Goal: Task Accomplishment & Management: Use online tool/utility

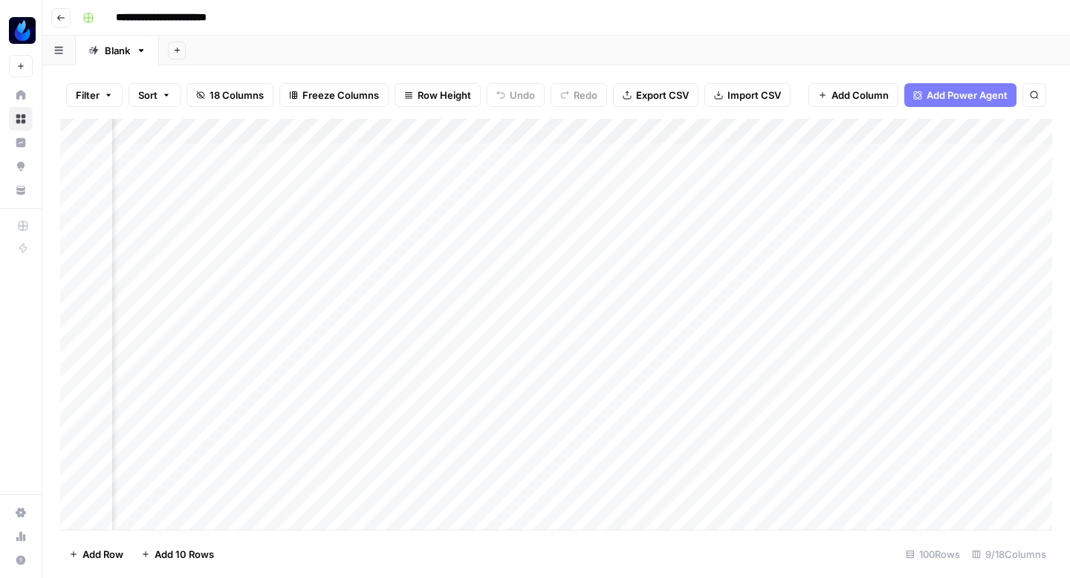
scroll to position [0, 749]
click at [668, 383] on div "Add Column" at bounding box center [556, 324] width 992 height 411
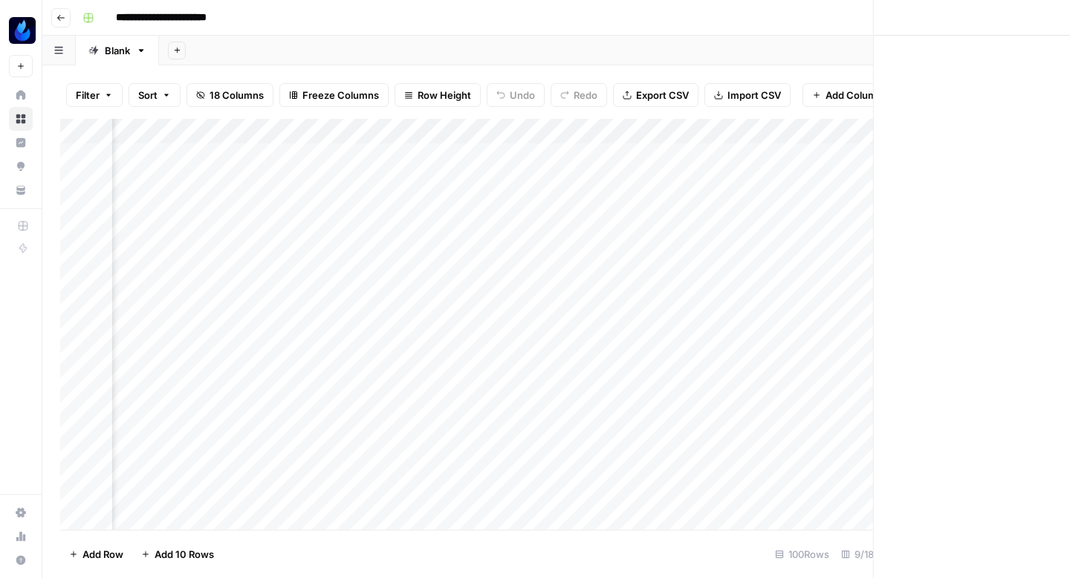
scroll to position [0, 743]
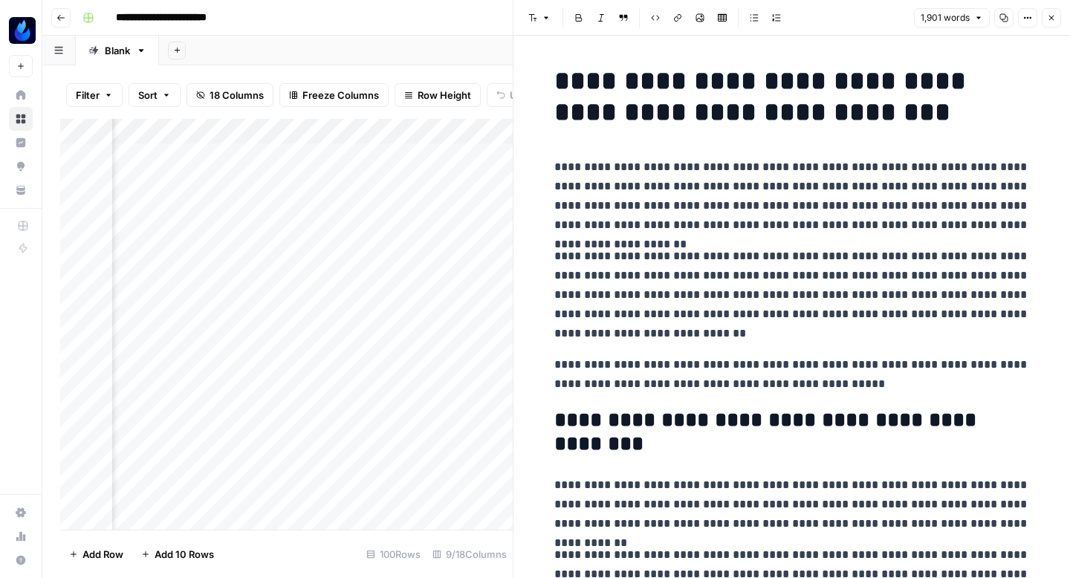
click at [1004, 17] on icon "button" at bounding box center [1004, 18] width 8 height 8
click at [1042, 15] on button "Close" at bounding box center [1051, 17] width 19 height 19
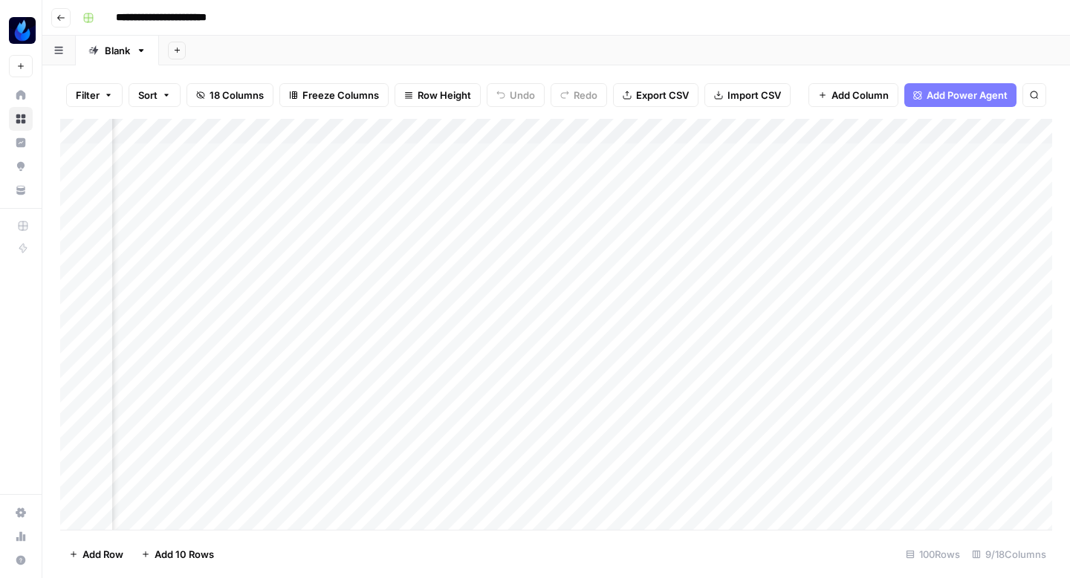
scroll to position [0, 164]
click at [533, 383] on div "Add Column" at bounding box center [556, 324] width 992 height 411
